Goal: Task Accomplishment & Management: Manage account settings

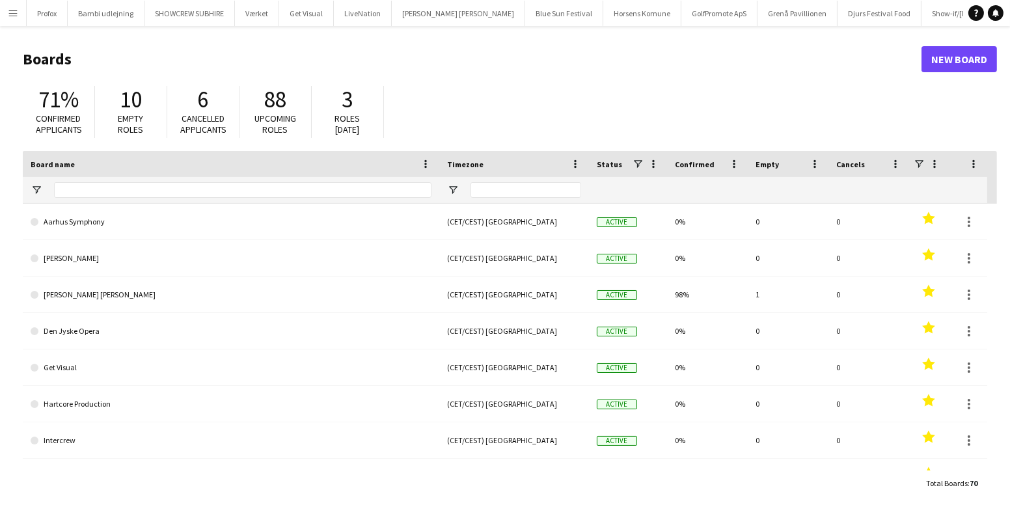
click at [13, 13] on app-icon "Menu" at bounding box center [13, 13] width 10 height 10
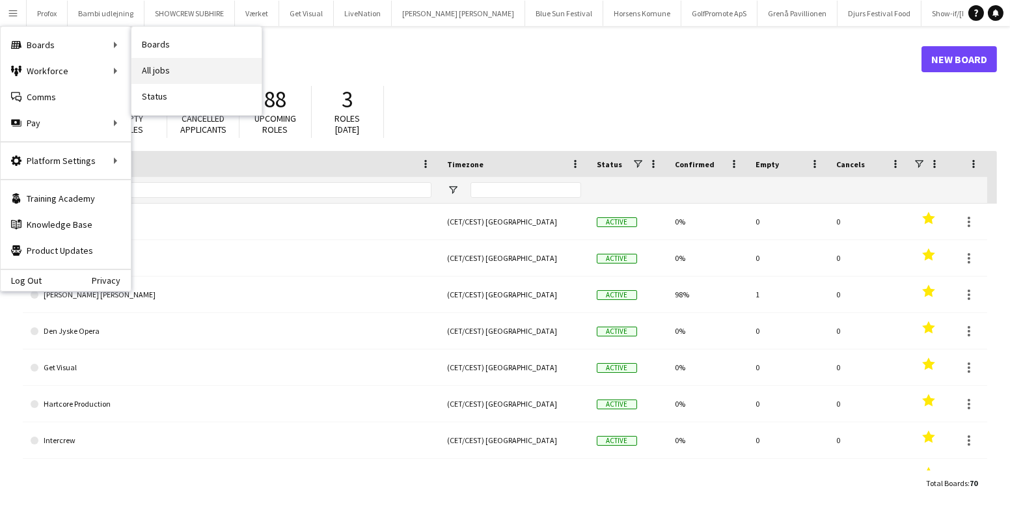
click at [180, 70] on link "All jobs" at bounding box center [196, 71] width 130 height 26
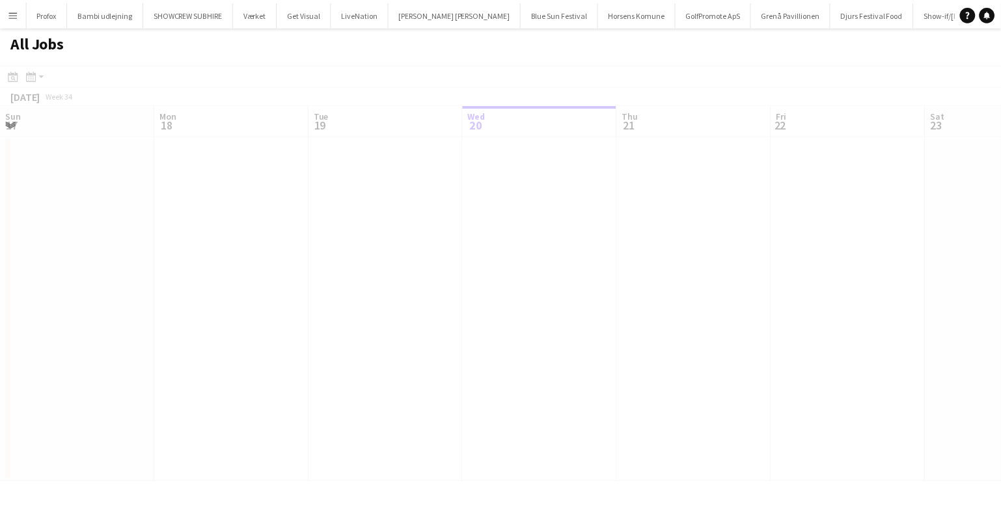
scroll to position [0, 311]
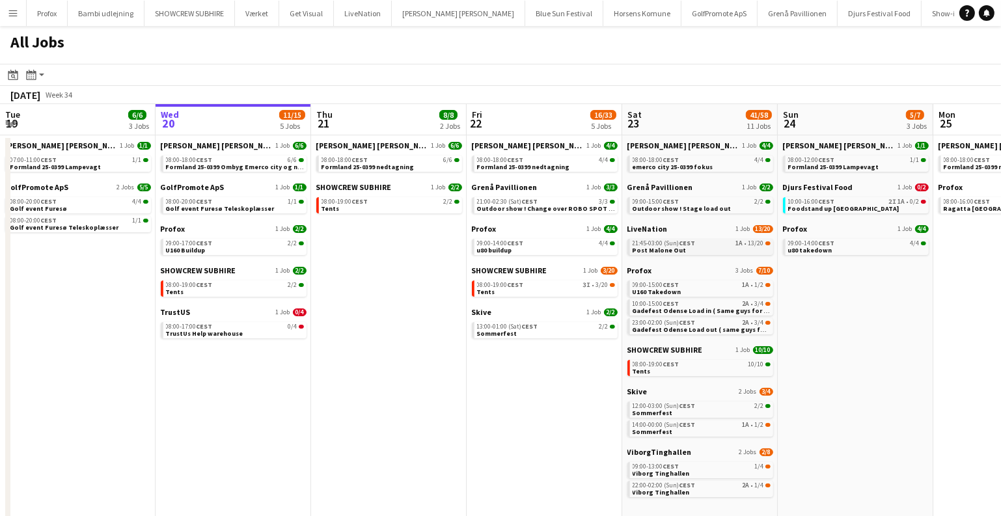
click at [720, 250] on link "21:45-03:00 (Sun) CEST 1A • 13/20 Post Malone Out" at bounding box center [701, 246] width 138 height 15
click at [744, 429] on link "14:00-00:00 (Sun) CEST 1A • 1/2 Sommerfest" at bounding box center [701, 427] width 138 height 15
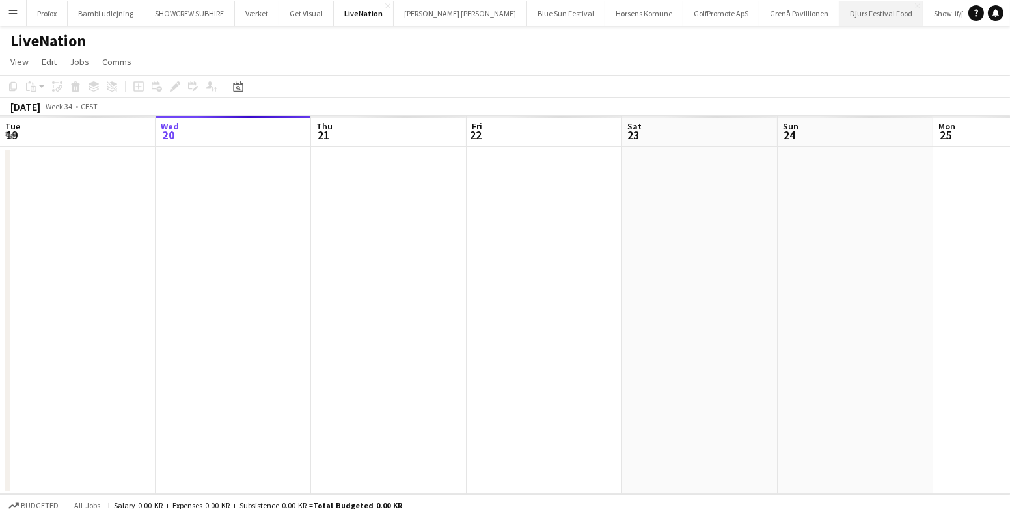
scroll to position [0, 447]
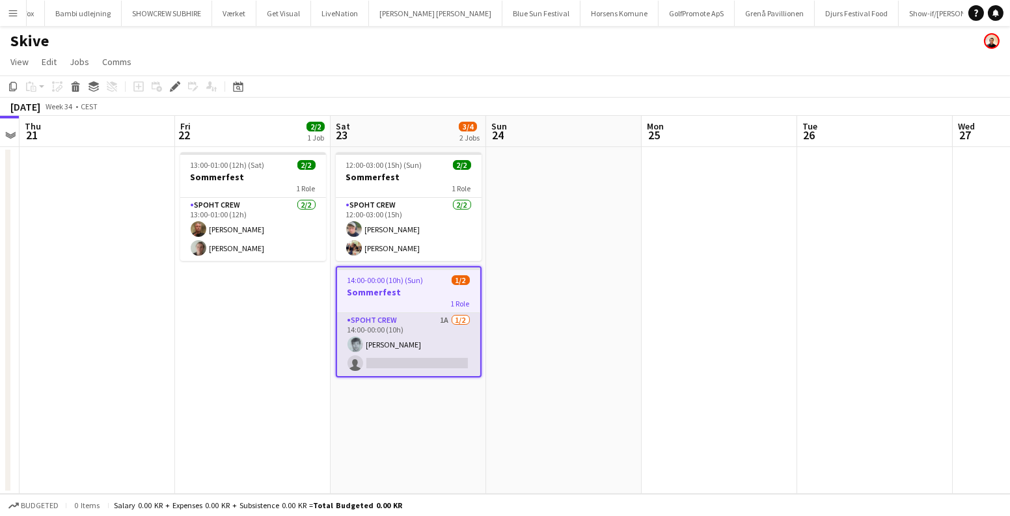
click at [453, 324] on app-card-role "Spoht Crew 1A 1/2 14:00-00:00 (10h) Christoffer Knudsen single-neutral-actions" at bounding box center [408, 344] width 143 height 63
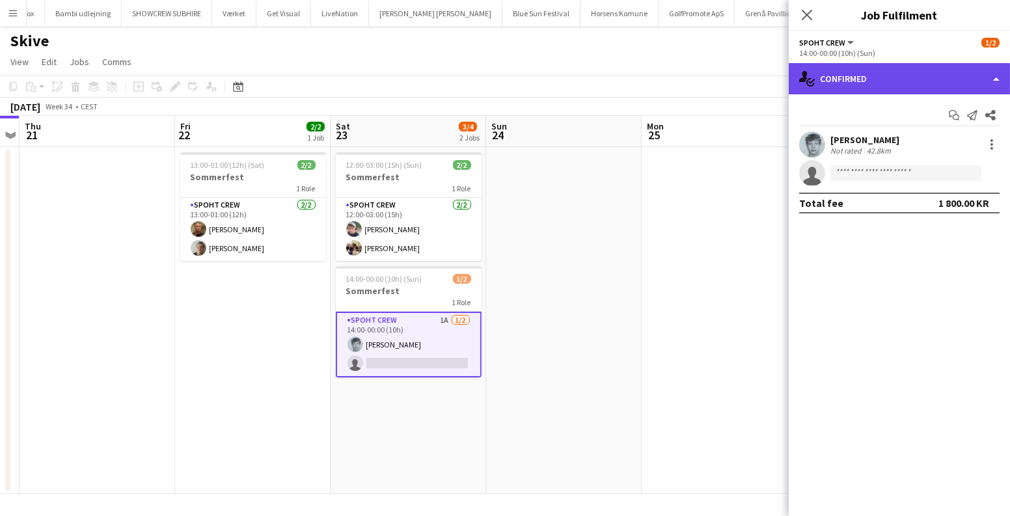
click at [904, 82] on div "single-neutral-actions-check-2 Confirmed" at bounding box center [898, 78] width 221 height 31
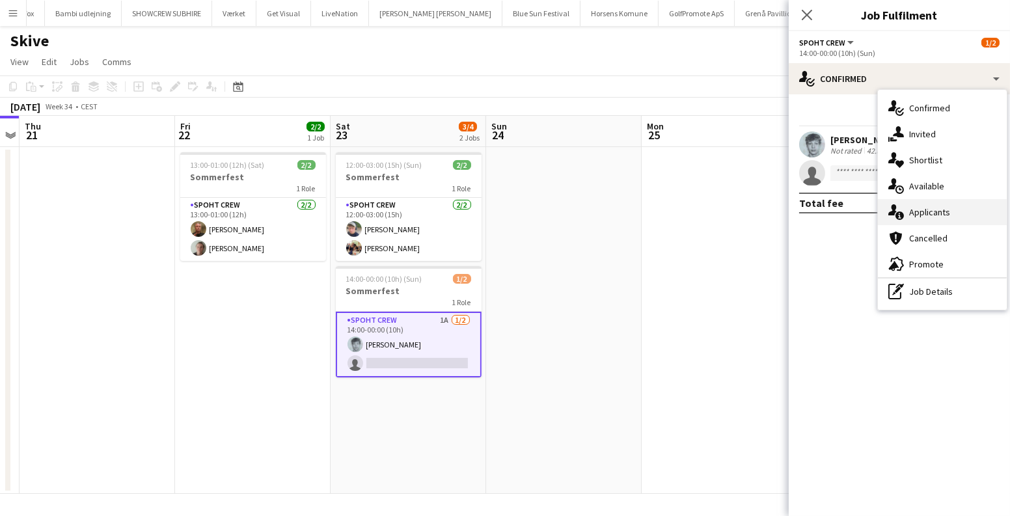
click at [929, 208] on div "single-neutral-actions-information Applicants" at bounding box center [942, 212] width 129 height 26
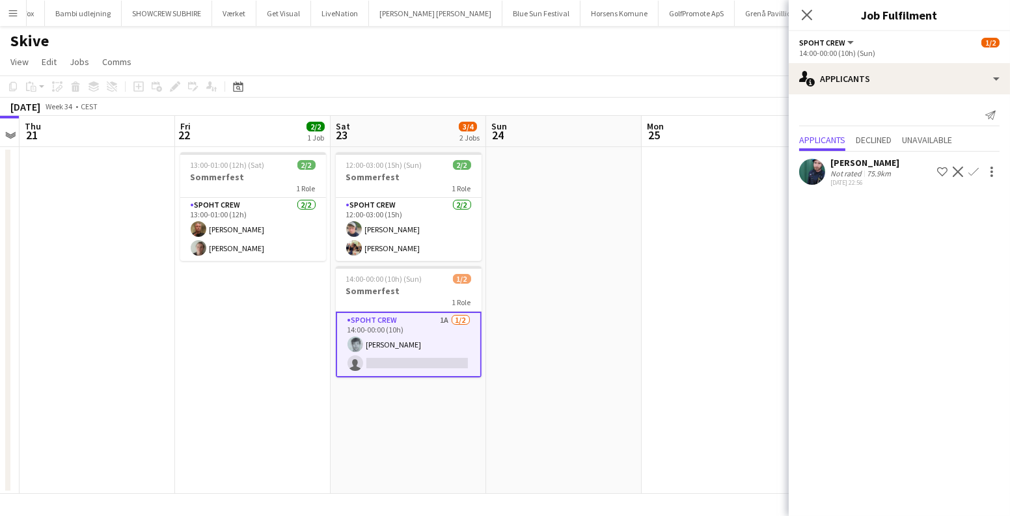
click at [814, 175] on app-user-avatar at bounding box center [812, 172] width 26 height 26
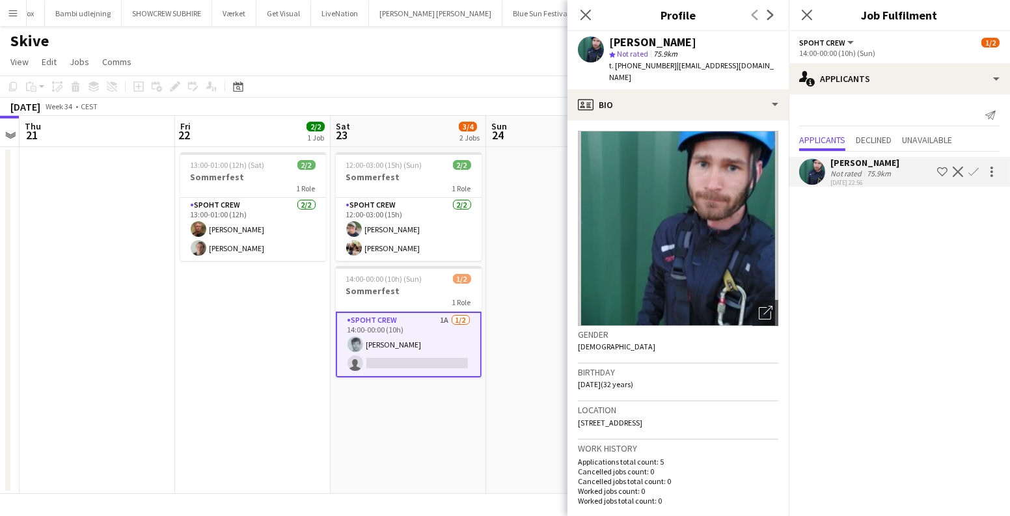
click at [975, 168] on app-icon "Confirm" at bounding box center [973, 172] width 10 height 10
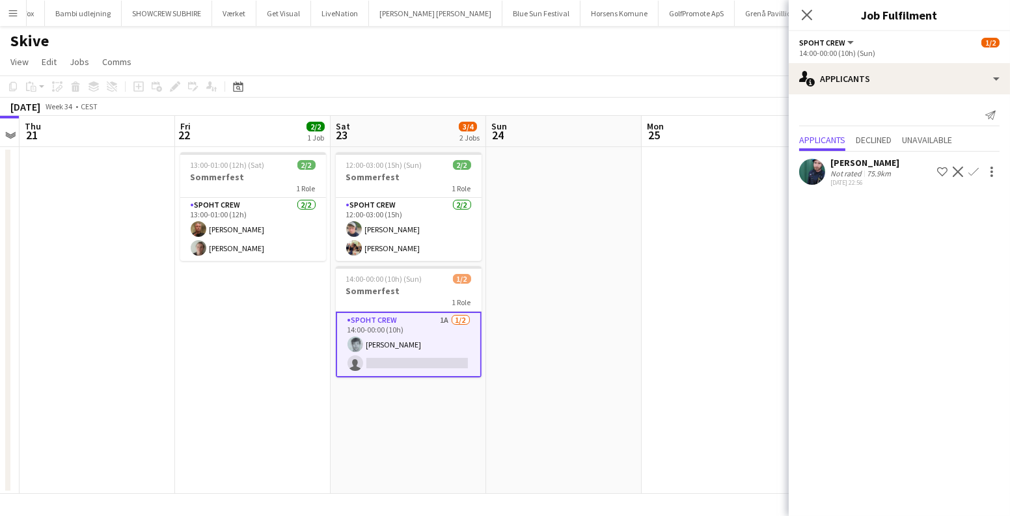
click at [975, 168] on app-icon "Confirm" at bounding box center [973, 172] width 10 height 10
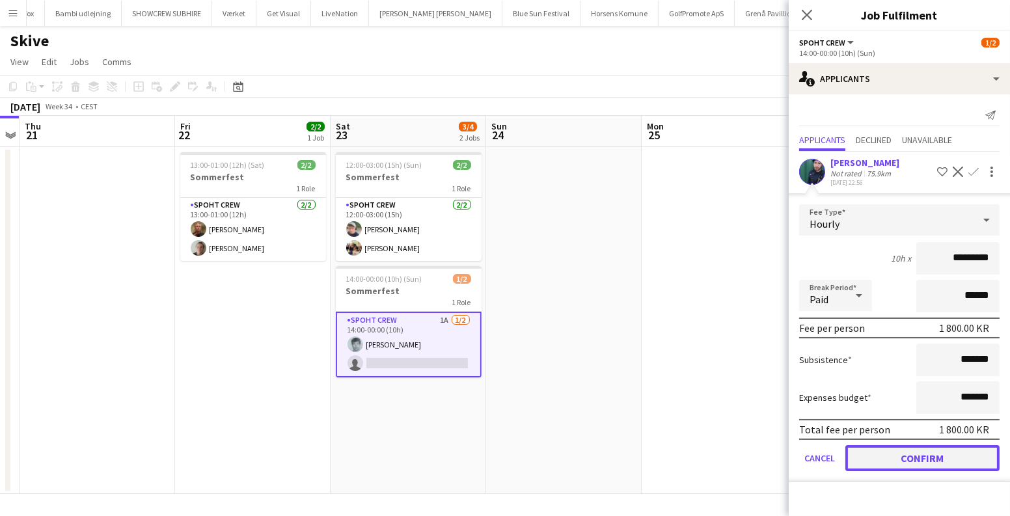
click at [908, 459] on button "Confirm" at bounding box center [922, 458] width 154 height 26
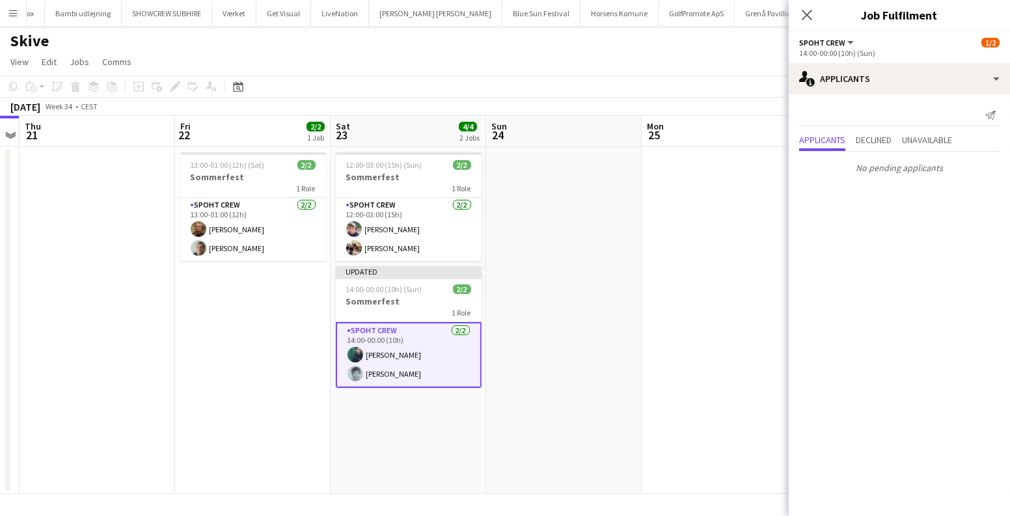
click at [707, 271] on app-date-cell at bounding box center [718, 320] width 155 height 347
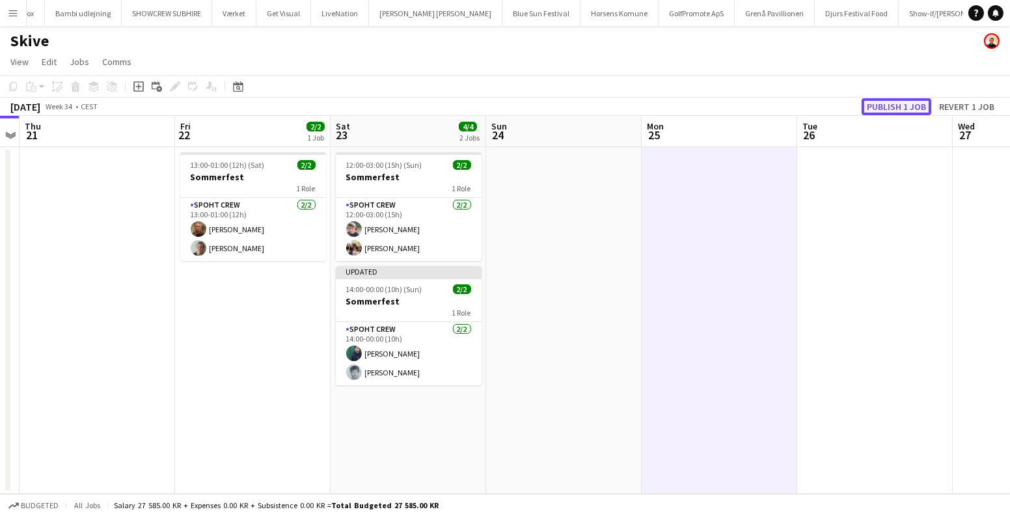
click at [891, 109] on button "Publish 1 job" at bounding box center [896, 106] width 70 height 17
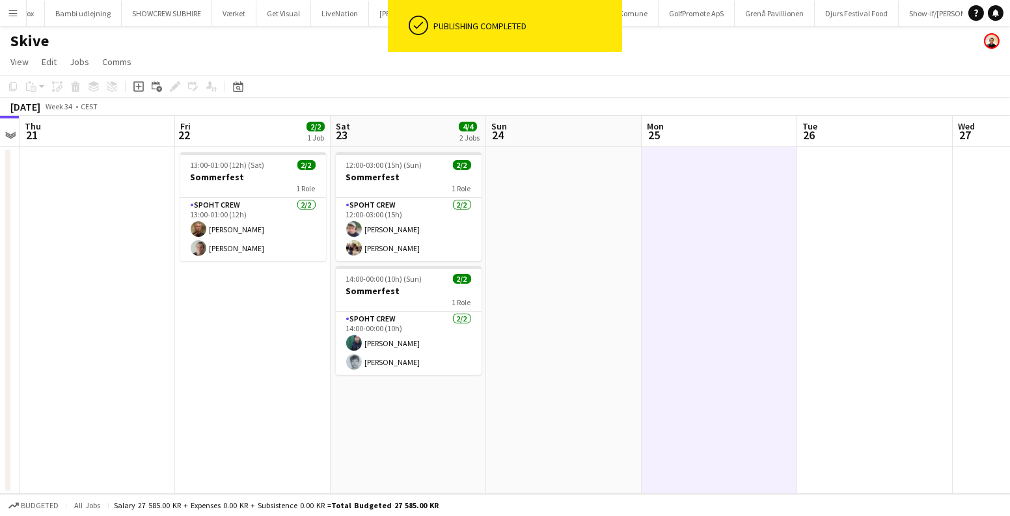
click at [12, 12] on app-icon "Menu" at bounding box center [13, 13] width 10 height 10
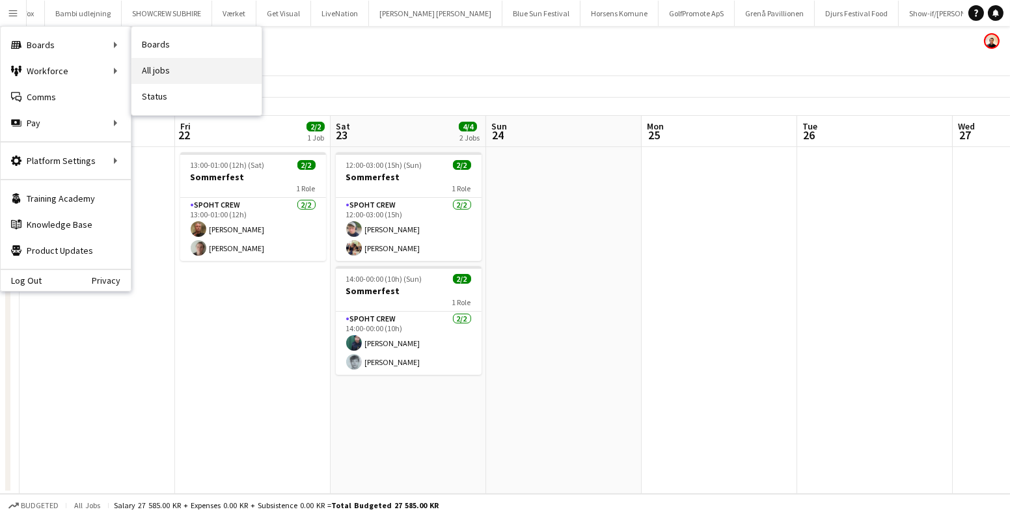
click at [181, 67] on link "All jobs" at bounding box center [196, 71] width 130 height 26
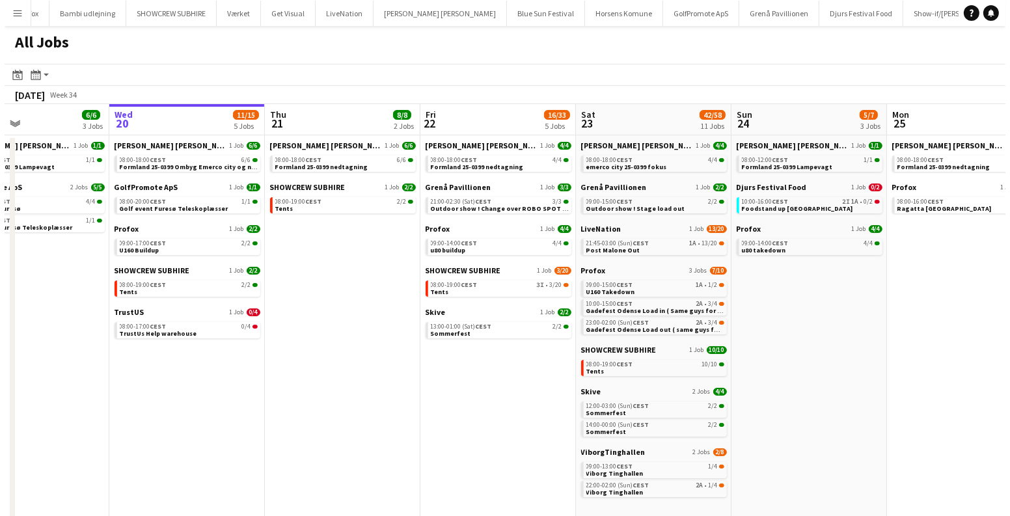
scroll to position [0, 514]
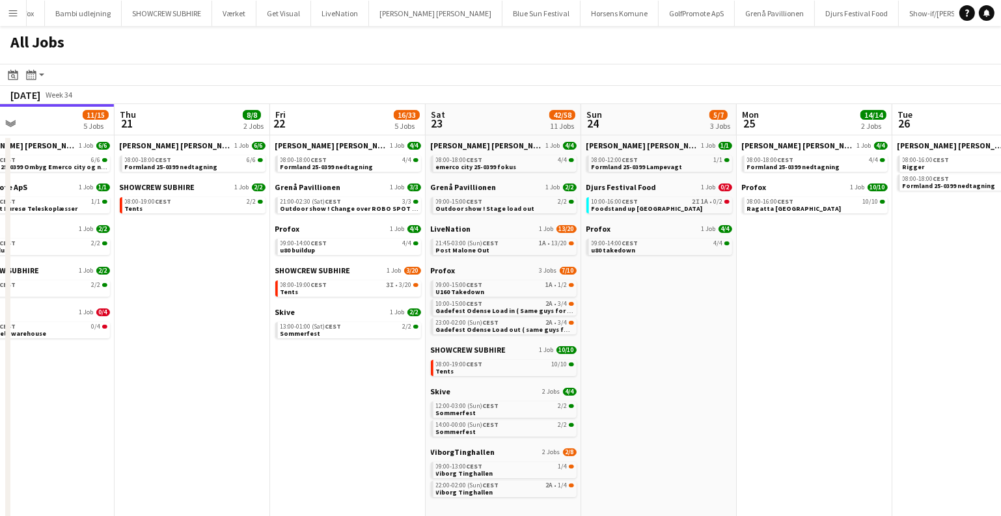
drag, startPoint x: 768, startPoint y: 325, endPoint x: 660, endPoint y: 319, distance: 107.5
click at [675, 319] on app-calendar-viewport "Sun 17 12/13 4 Jobs Mon 18 14/14 4 Jobs Tue 19 6/6 3 Jobs Wed 20 11/15 5 Jobs T…" at bounding box center [500, 315] width 1001 height 422
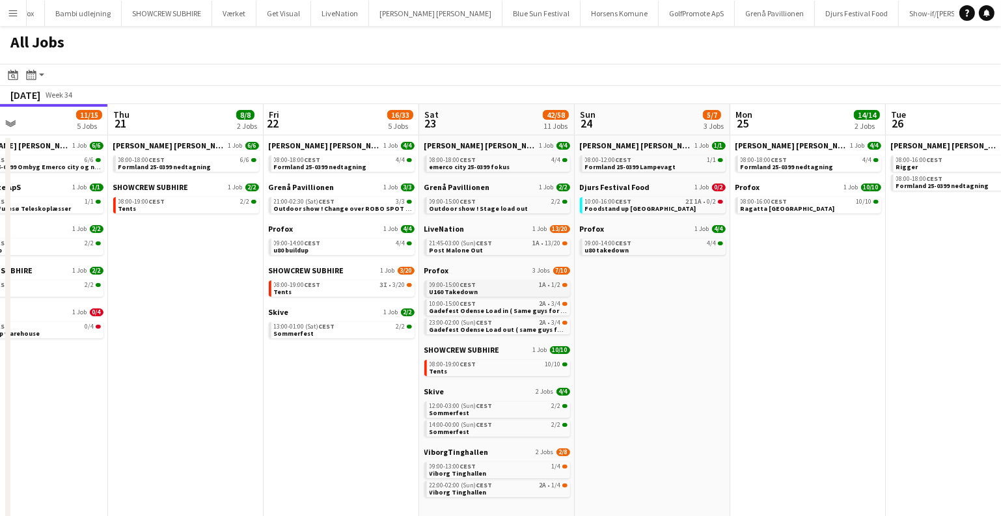
click at [510, 290] on link "09:00-15:00 CEST 1A • 1/2 U160 Takedown" at bounding box center [498, 287] width 138 height 15
click at [9, 10] on app-icon "Menu" at bounding box center [13, 13] width 10 height 10
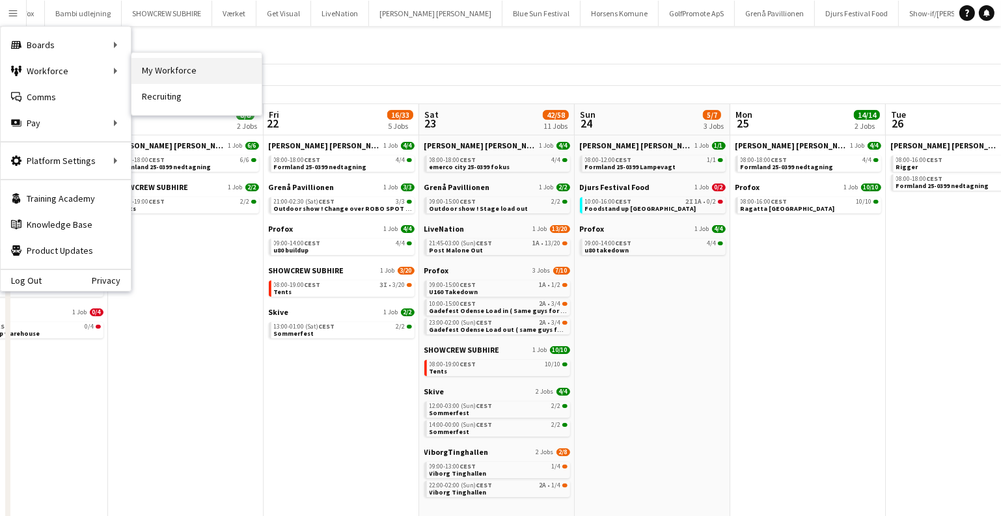
click at [157, 66] on link "My Workforce" at bounding box center [196, 71] width 130 height 26
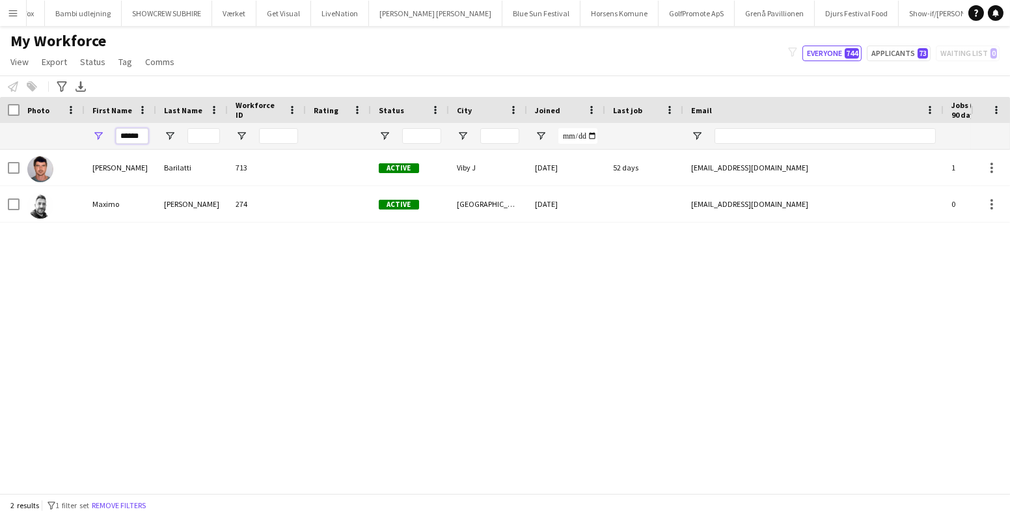
drag, startPoint x: 136, startPoint y: 132, endPoint x: 16, endPoint y: 123, distance: 120.0
click at [19, 124] on div "******" at bounding box center [705, 136] width 1410 height 26
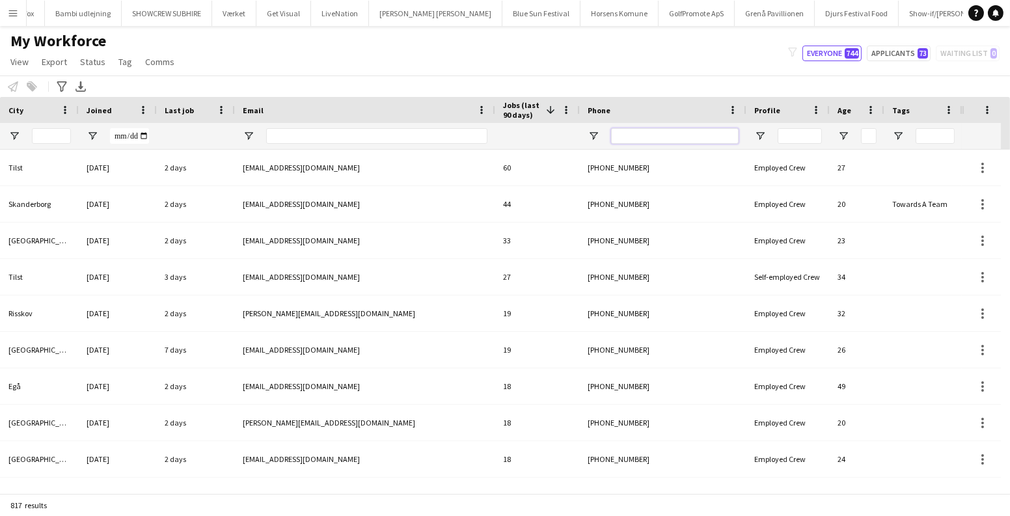
click at [652, 137] on input "Phone Filter Input" at bounding box center [675, 136] width 128 height 16
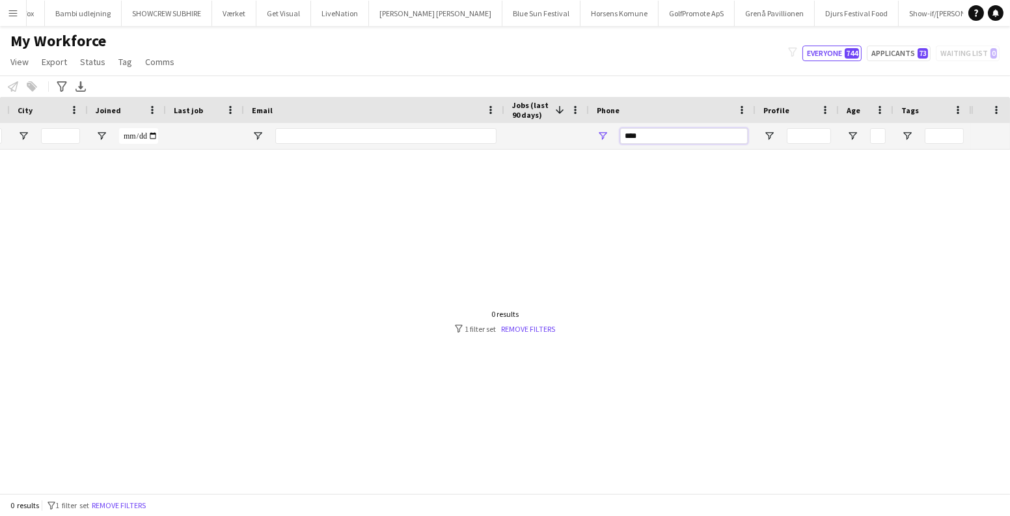
scroll to position [0, 12]
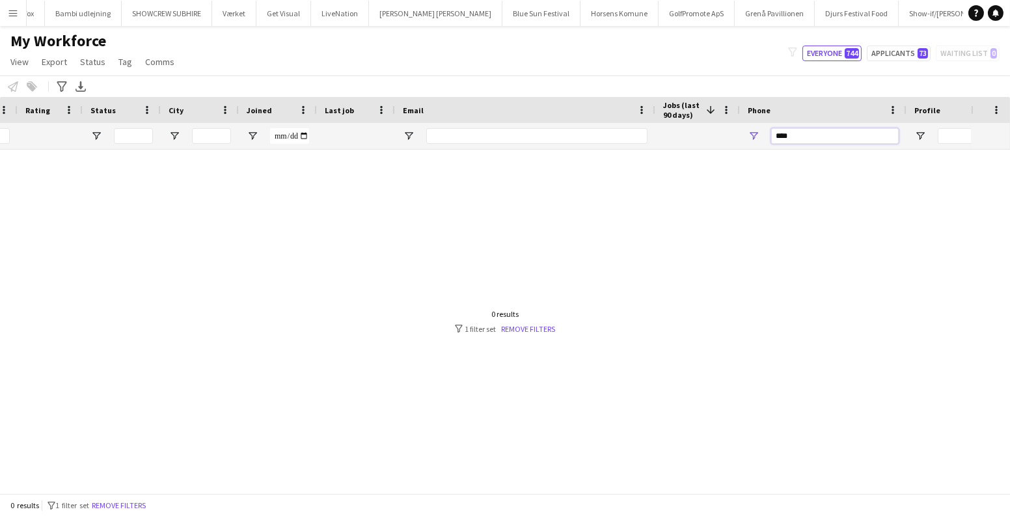
click at [772, 134] on input "****" at bounding box center [835, 136] width 128 height 16
click at [844, 134] on input "********" at bounding box center [835, 136] width 128 height 16
type input "********"
click at [519, 324] on link "Remove filters" at bounding box center [529, 329] width 54 height 10
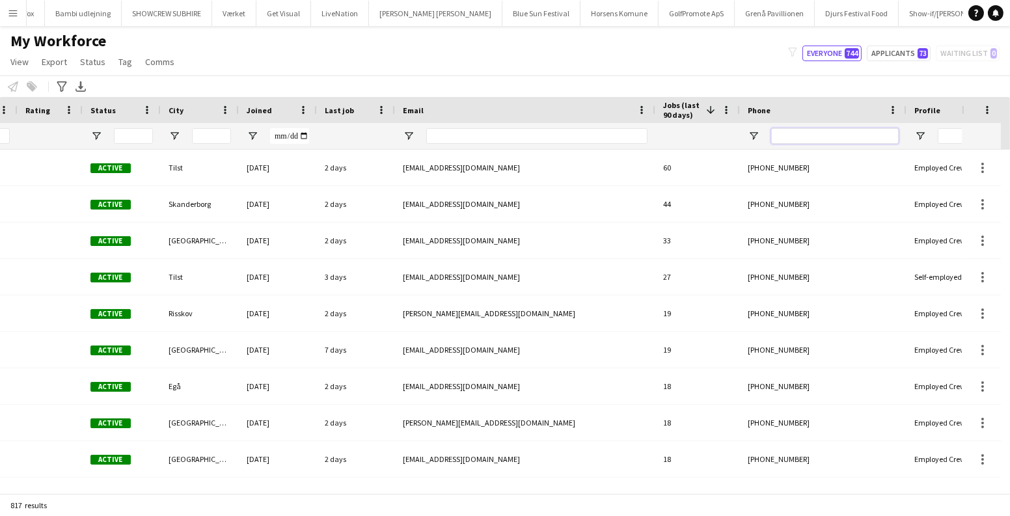
click at [826, 130] on input "Phone Filter Input" at bounding box center [835, 136] width 128 height 16
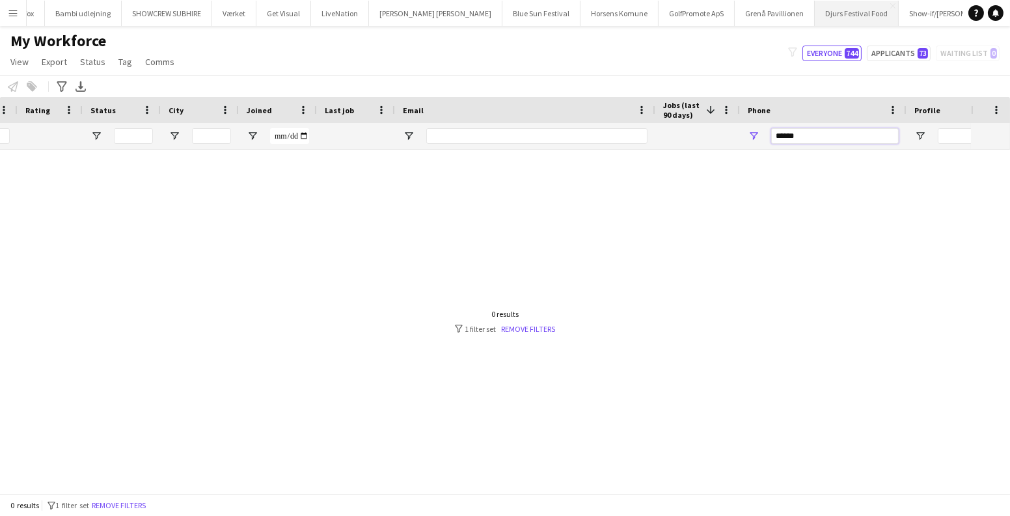
type input "******"
click at [12, 13] on app-icon "Menu" at bounding box center [13, 13] width 10 height 10
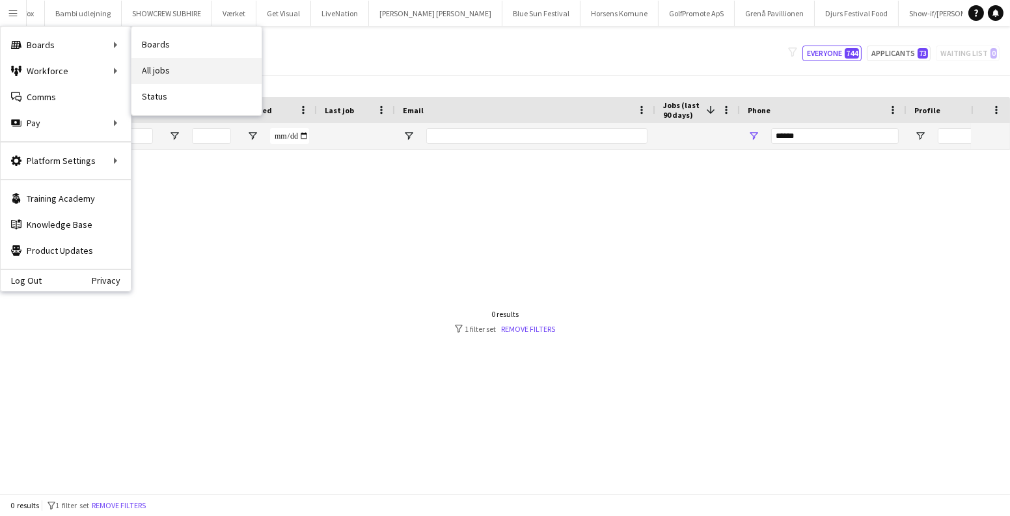
click at [158, 61] on link "All jobs" at bounding box center [196, 71] width 130 height 26
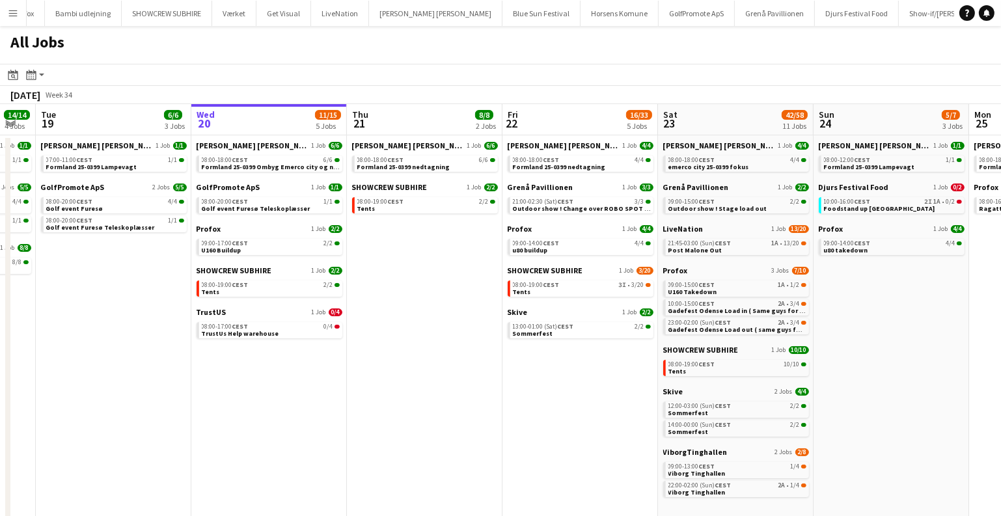
scroll to position [0, 273]
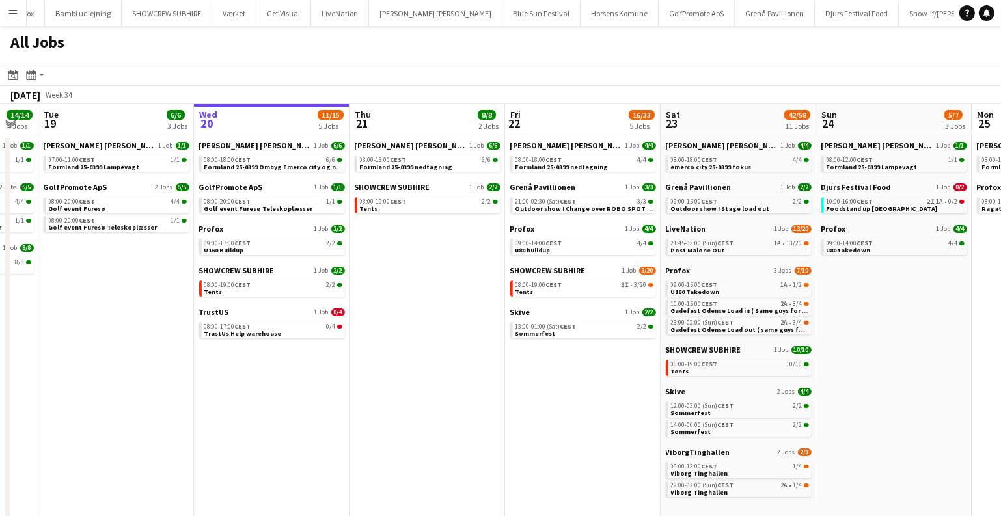
drag, startPoint x: 397, startPoint y: 363, endPoint x: 435, endPoint y: 362, distance: 38.4
click at [435, 362] on app-calendar-viewport "Sun 17 12/13 4 Jobs Mon 18 14/14 4 Jobs Tue 19 6/6 3 Jobs Wed 20 11/15 5 Jobs T…" at bounding box center [500, 315] width 1001 height 422
click at [446, 208] on link "08:00-19:00 CEST 2/2 Tents" at bounding box center [429, 204] width 138 height 15
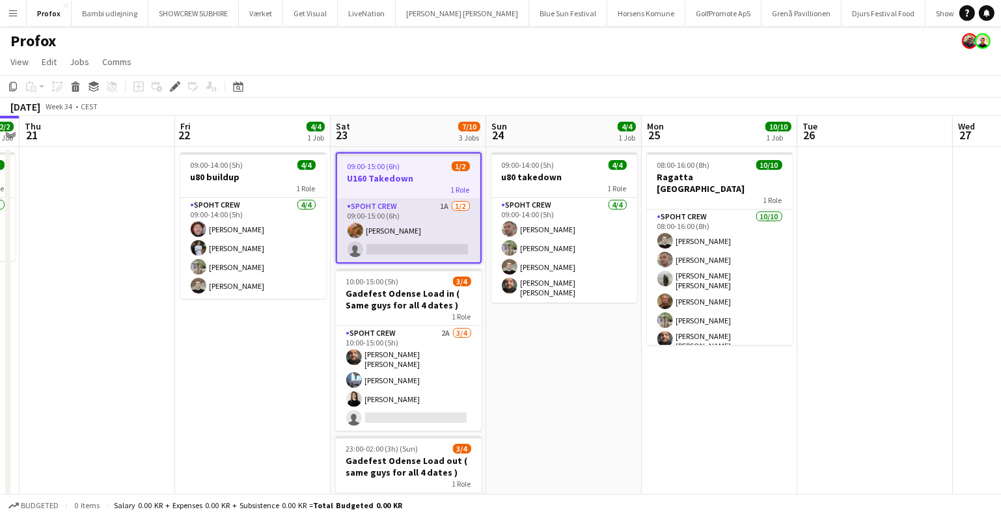
click at [443, 234] on app-card-role "Spoht Crew 1A [DATE] 09:00-15:00 (6h) [PERSON_NAME] single-neutral-actions" at bounding box center [408, 230] width 143 height 63
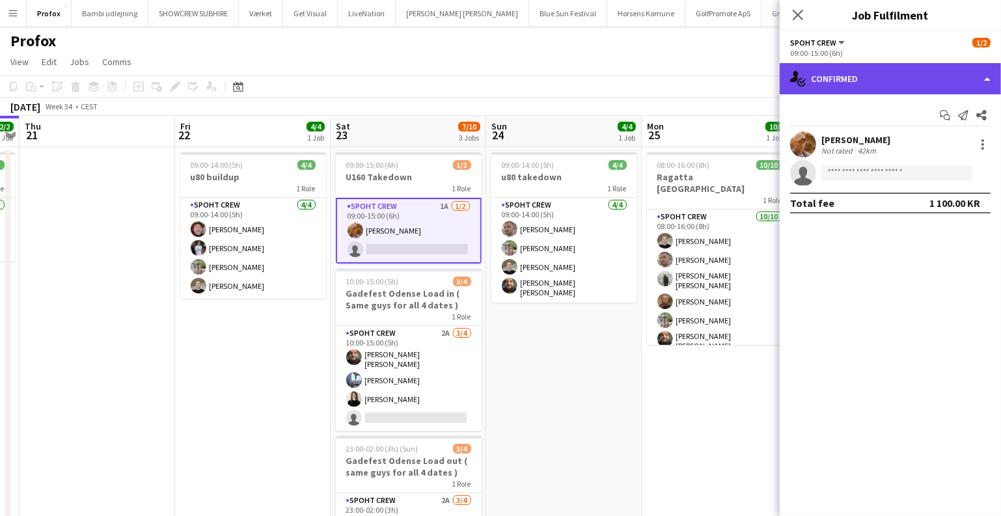
click at [858, 78] on div "single-neutral-actions-check-2 Confirmed" at bounding box center [889, 78] width 221 height 31
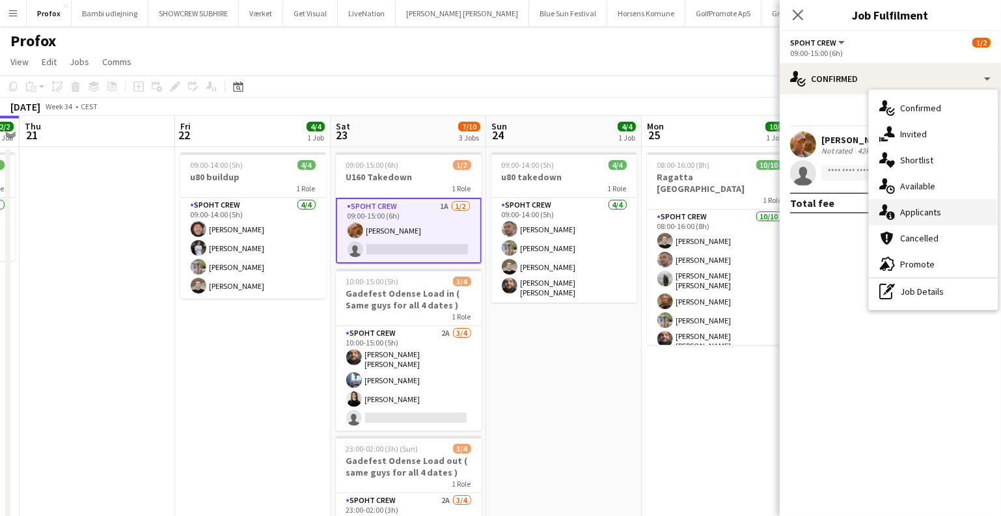
click at [916, 208] on div "single-neutral-actions-information Applicants" at bounding box center [932, 212] width 129 height 26
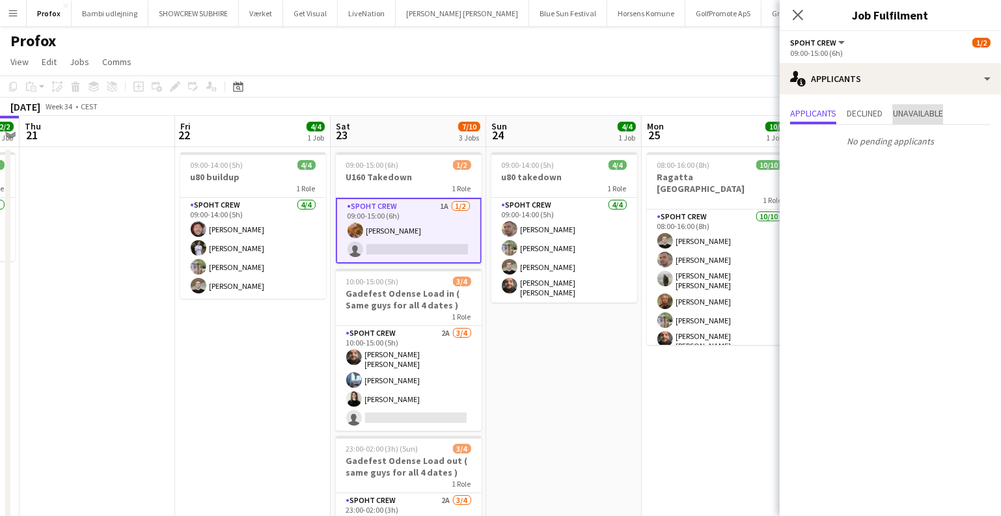
click at [930, 105] on span "Unavailable" at bounding box center [918, 115] width 50 height 20
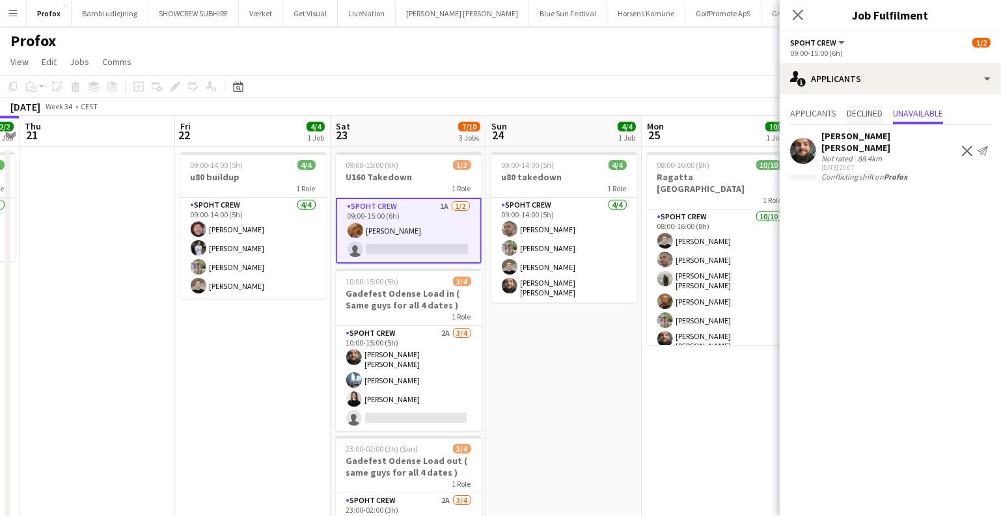
click at [872, 115] on span "Declined" at bounding box center [864, 113] width 36 height 9
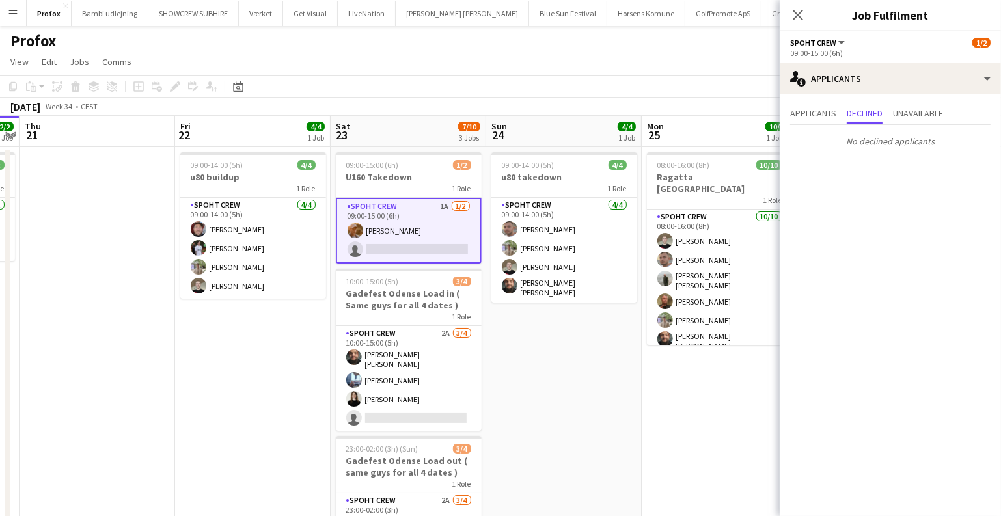
click at [572, 417] on app-date-cell "09:00-14:00 (5h) 4/4 u80 takedown 1 Role Spoht Crew 4/4 09:00-14:00 (5h) Tomas …" at bounding box center [563, 382] width 155 height 470
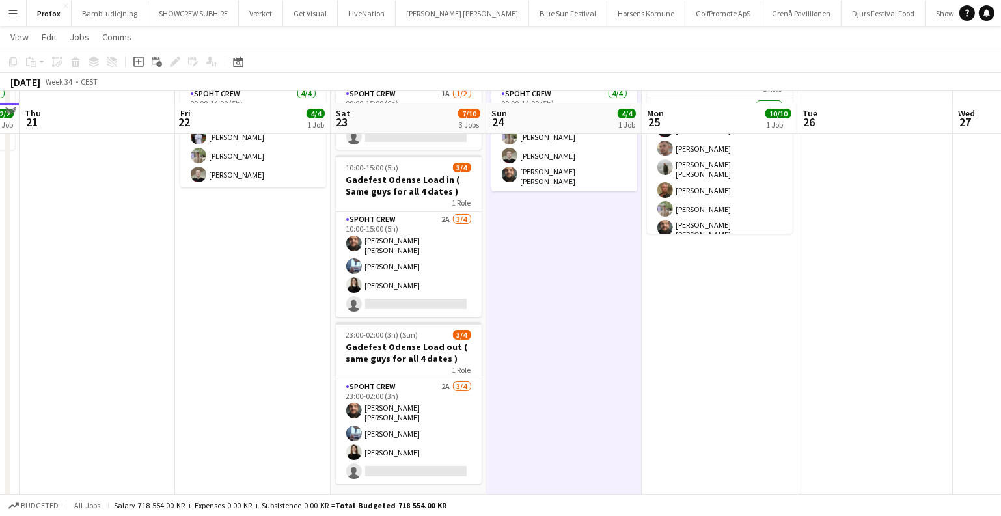
scroll to position [121, 0]
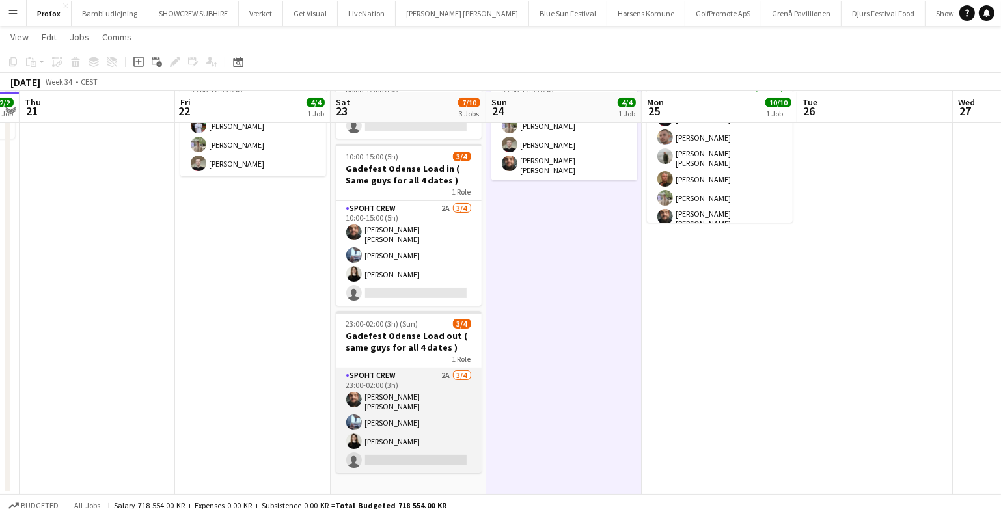
click at [413, 405] on app-card-role "Spoht Crew 2A 3/4 23:00-02:00 (3h) Adam Shem Abraham Armando Irom Ekaterina Mal…" at bounding box center [409, 420] width 146 height 105
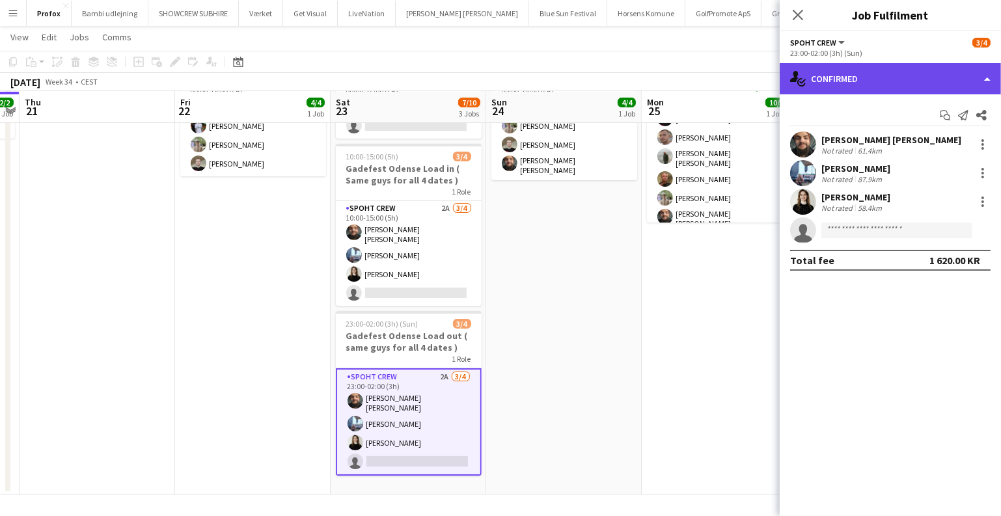
click at [852, 87] on div "single-neutral-actions-check-2 Confirmed" at bounding box center [889, 78] width 221 height 31
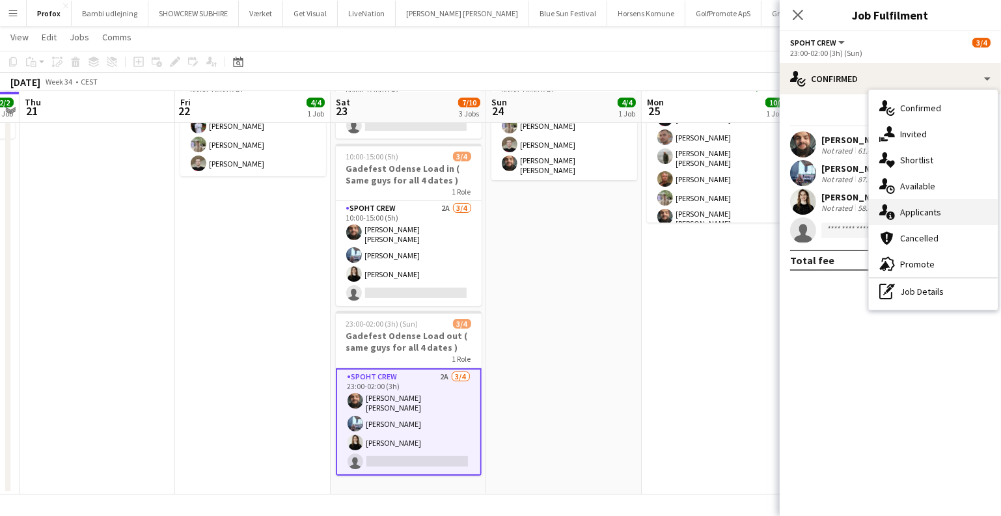
click at [906, 208] on div "single-neutral-actions-information Applicants" at bounding box center [932, 212] width 129 height 26
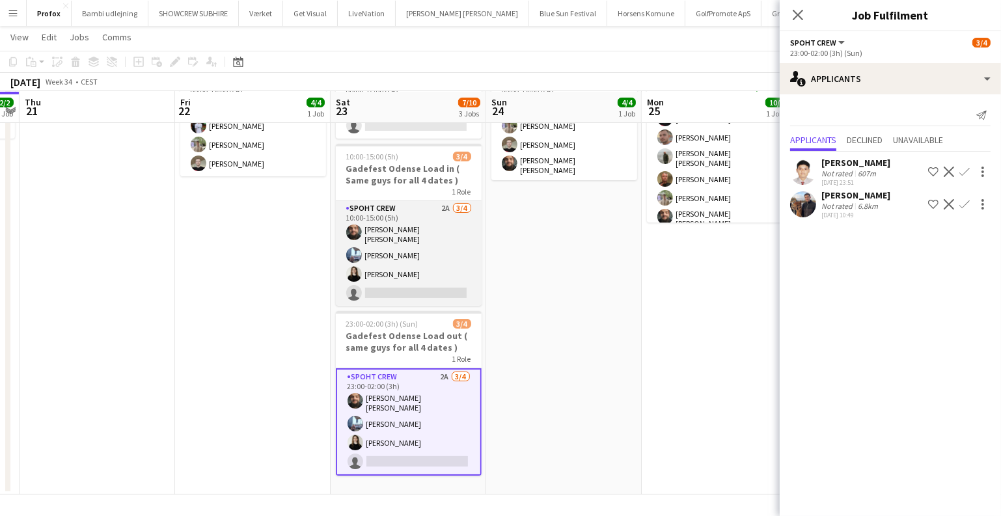
click at [387, 254] on app-card-role "Spoht Crew 2A 3/4 10:00-15:00 (5h) Adam Shem Abraham Armando Irom Ekaterina Mal…" at bounding box center [409, 253] width 146 height 105
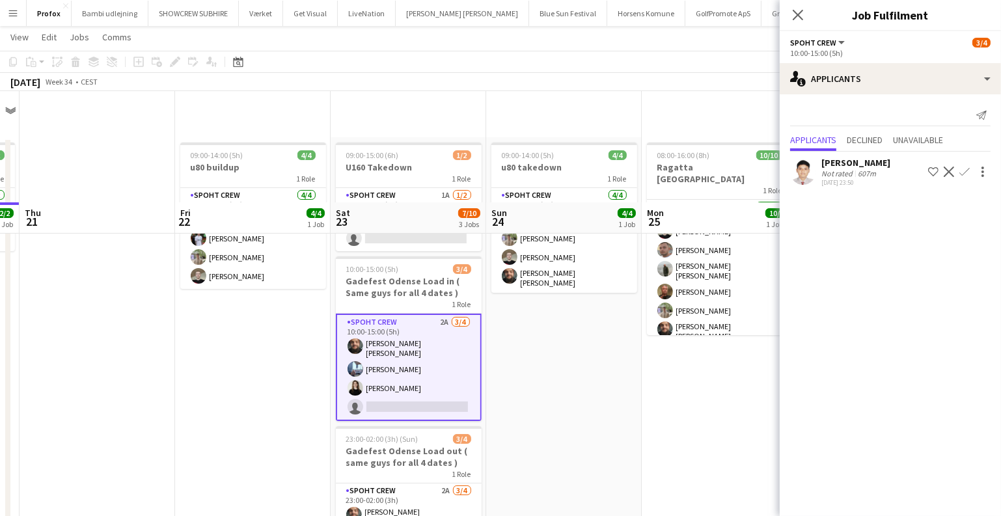
scroll to position [0, 0]
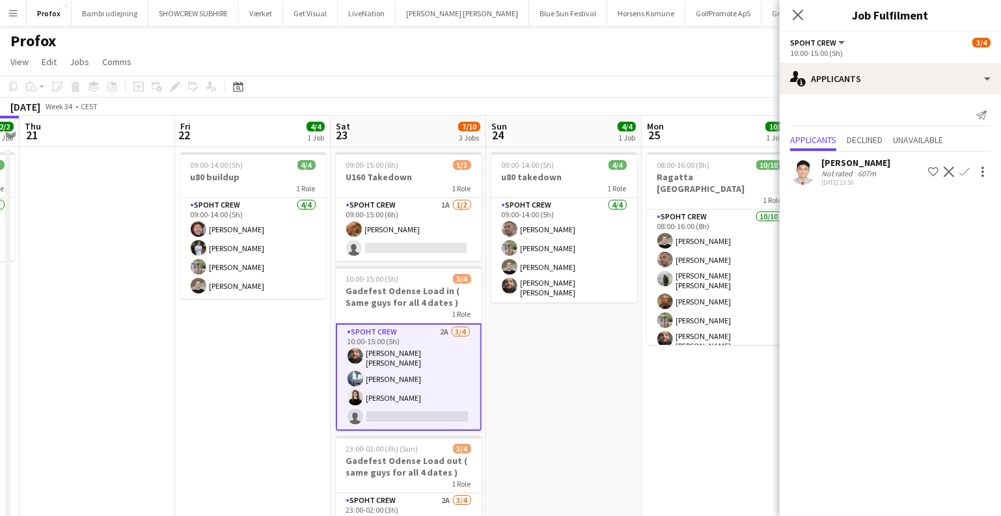
click at [645, 354] on app-date-cell "08:00-16:00 (8h) 10/10 Ragatta Aalborg 1 Role Spoht Crew 10/10 08:00-16:00 (8h)…" at bounding box center [718, 382] width 155 height 470
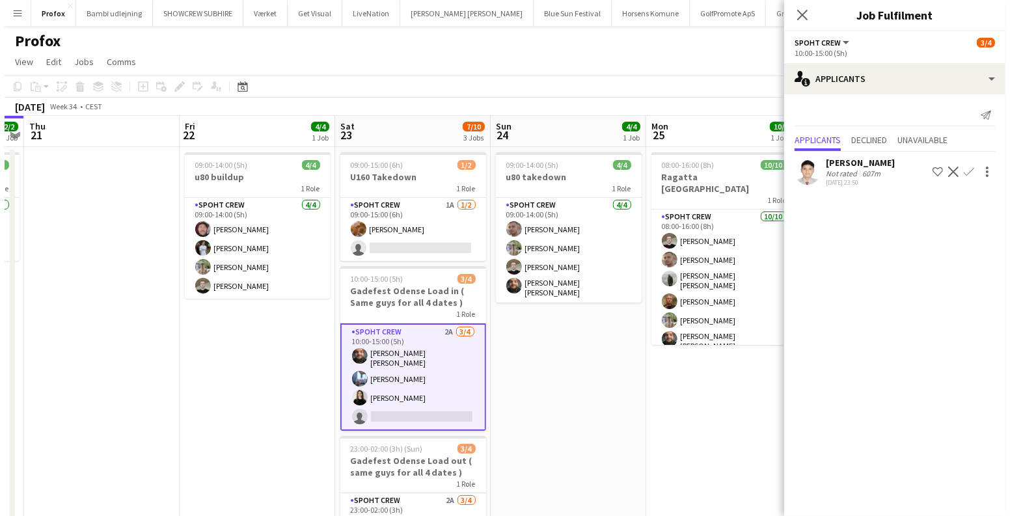
scroll to position [0, 448]
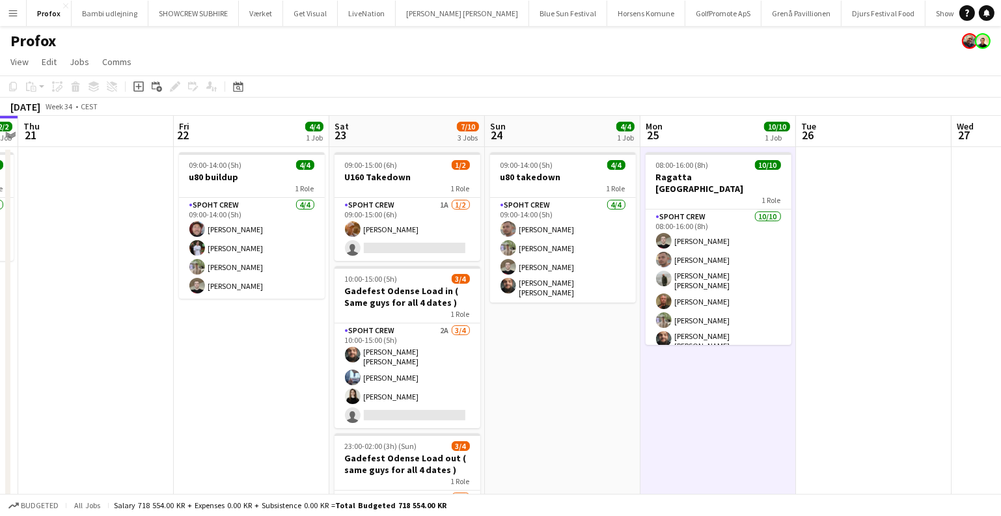
click at [15, 10] on app-icon "Menu" at bounding box center [13, 13] width 10 height 10
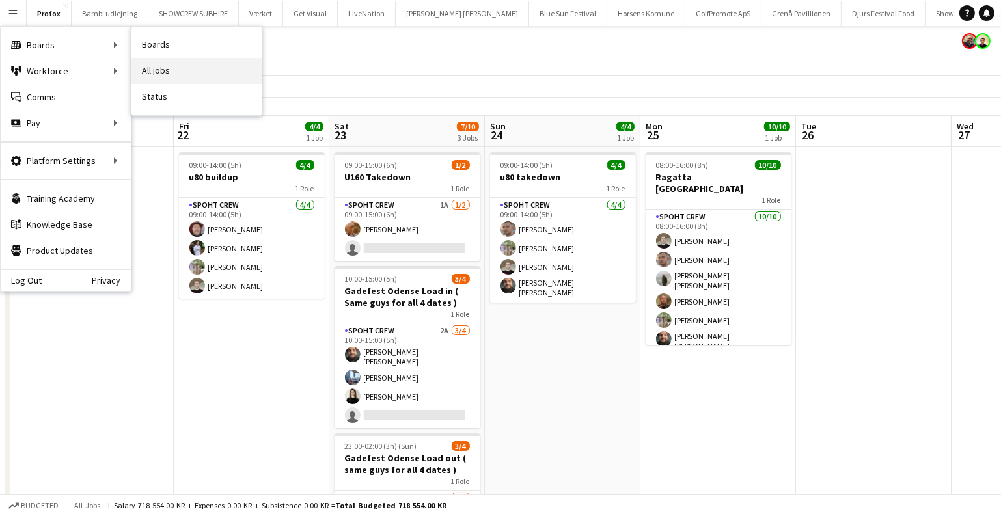
click at [173, 69] on link "All jobs" at bounding box center [196, 71] width 130 height 26
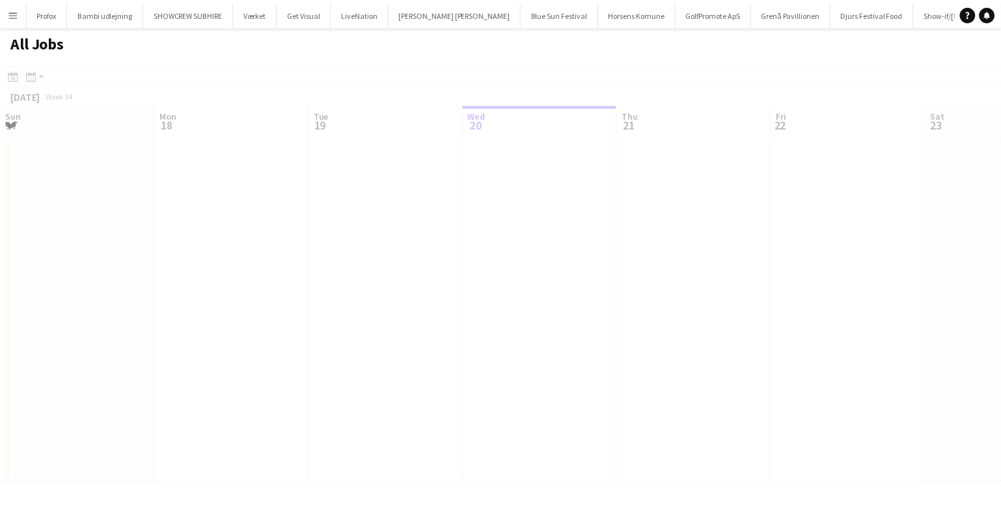
scroll to position [0, 311]
